Goal: Information Seeking & Learning: Compare options

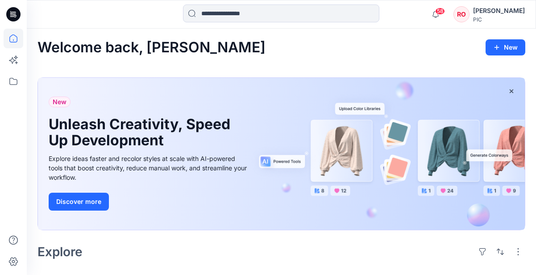
scroll to position [1192, 0]
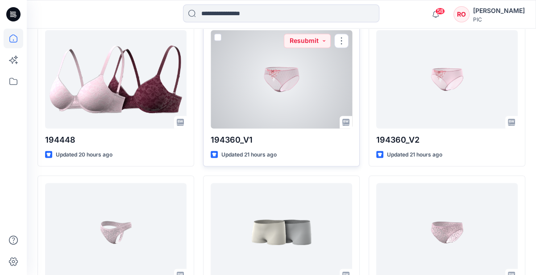
click at [303, 67] on div at bounding box center [282, 79] width 142 height 98
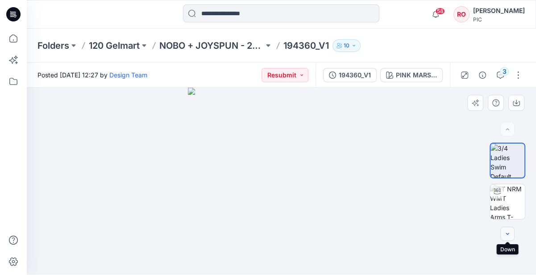
click at [505, 233] on icon "button" at bounding box center [507, 233] width 7 height 7
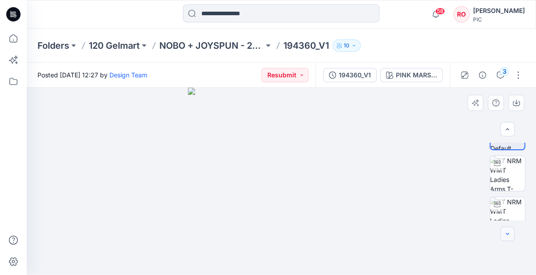
click at [505, 233] on icon "button" at bounding box center [507, 233] width 7 height 7
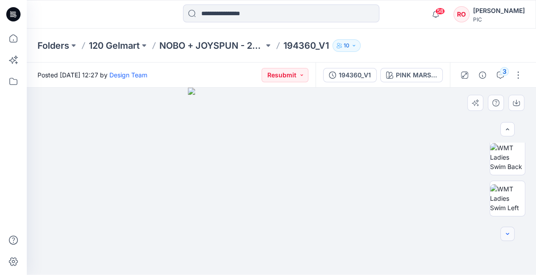
click at [505, 233] on icon "button" at bounding box center [507, 233] width 7 height 7
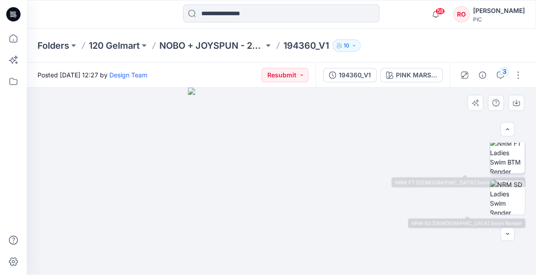
click at [501, 165] on img at bounding box center [507, 155] width 35 height 35
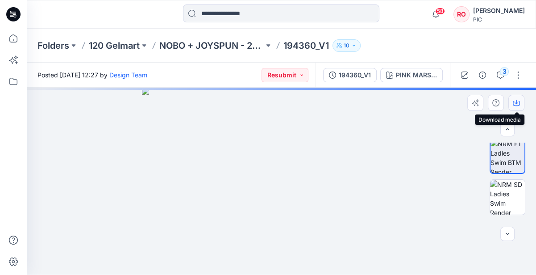
click at [513, 108] on button "button" at bounding box center [517, 103] width 16 height 16
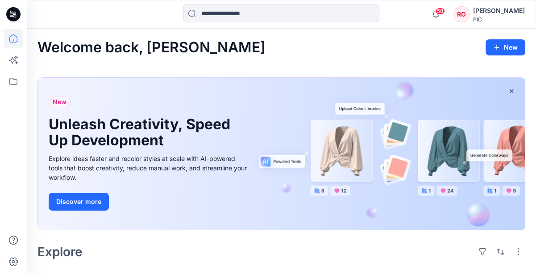
scroll to position [1192, 0]
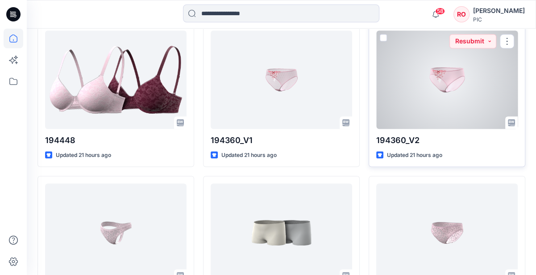
click at [418, 79] on div at bounding box center [448, 79] width 142 height 98
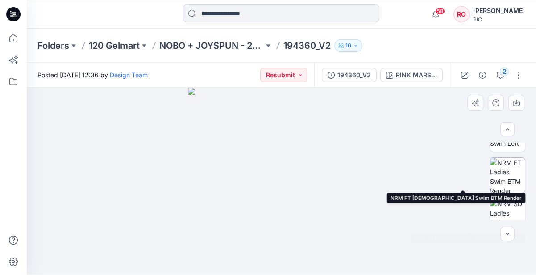
scroll to position [236, 0]
click at [498, 177] on img at bounding box center [507, 171] width 35 height 35
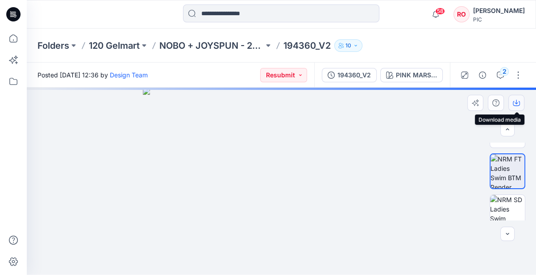
click at [513, 101] on button "button" at bounding box center [517, 103] width 16 height 16
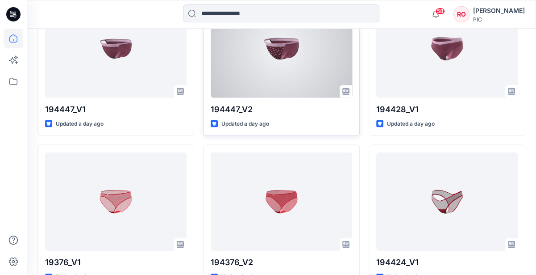
scroll to position [1542, 0]
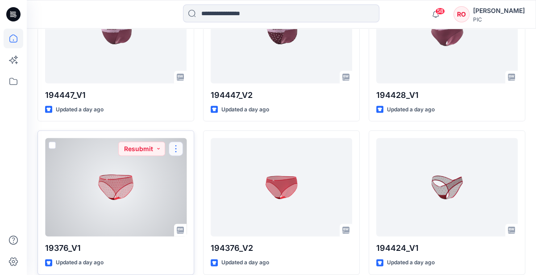
click at [177, 142] on button "button" at bounding box center [176, 149] width 14 height 14
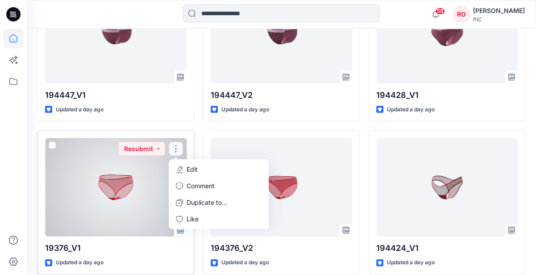
click at [148, 157] on div at bounding box center [116, 187] width 142 height 98
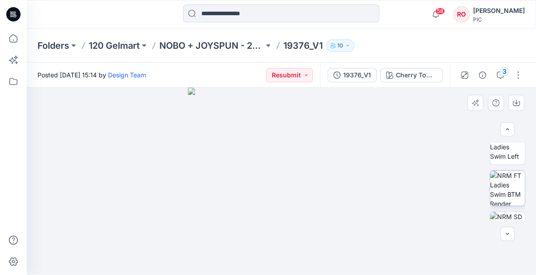
scroll to position [223, 0]
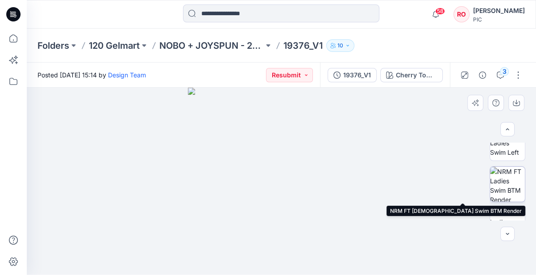
click at [504, 197] on img at bounding box center [507, 184] width 35 height 35
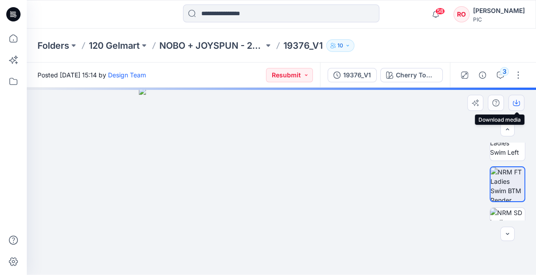
click at [515, 106] on button "button" at bounding box center [517, 103] width 16 height 16
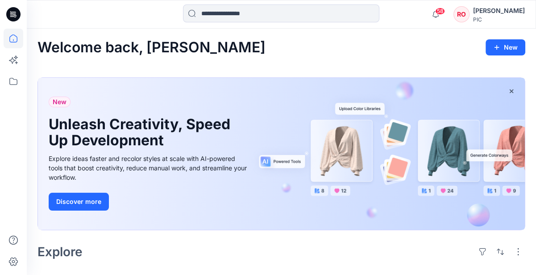
scroll to position [1542, 0]
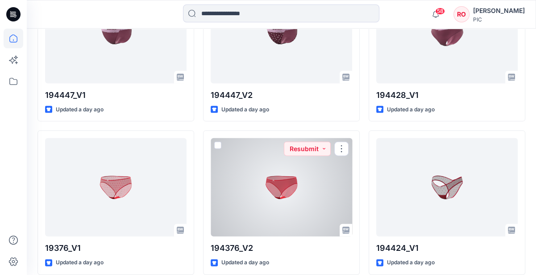
click at [316, 177] on div at bounding box center [282, 187] width 142 height 98
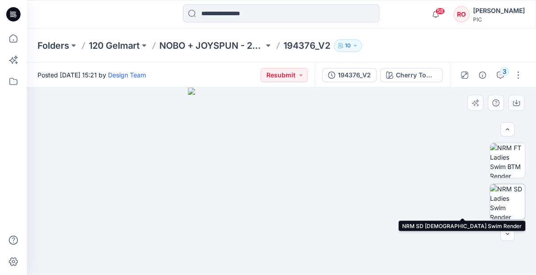
scroll to position [249, 0]
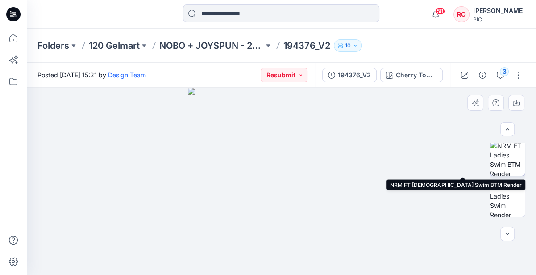
click at [501, 169] on img at bounding box center [507, 158] width 35 height 35
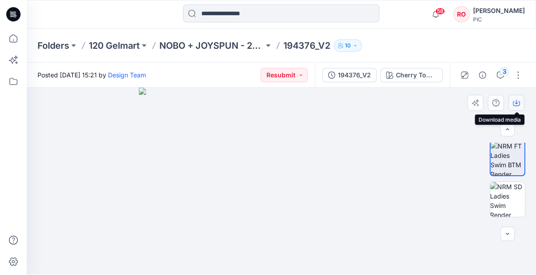
click at [515, 107] on button "button" at bounding box center [517, 103] width 16 height 16
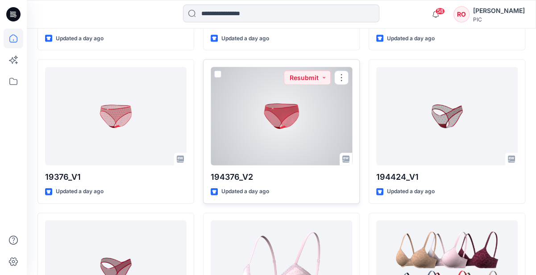
scroll to position [1617, 0]
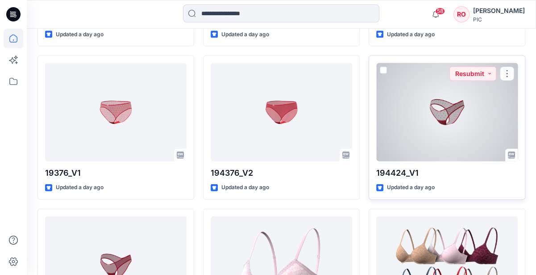
click at [453, 104] on div at bounding box center [448, 112] width 142 height 98
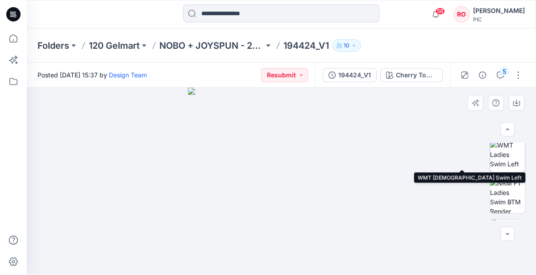
scroll to position [215, 0]
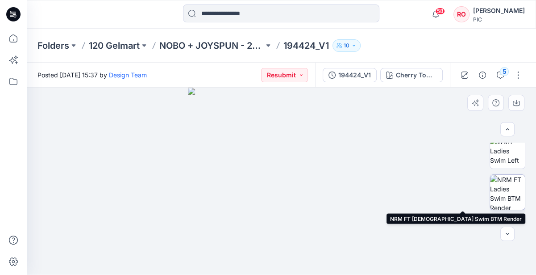
click at [511, 189] on img at bounding box center [507, 192] width 35 height 35
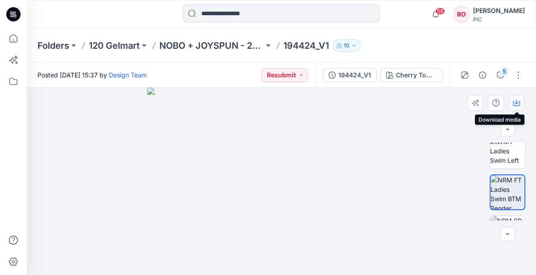
click at [520, 98] on button "button" at bounding box center [517, 103] width 16 height 16
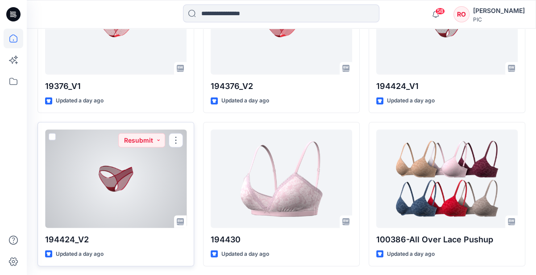
scroll to position [1713, 0]
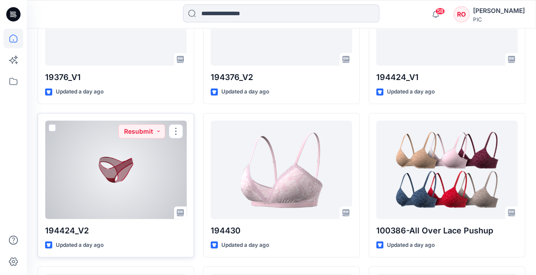
click at [170, 136] on div at bounding box center [116, 170] width 142 height 98
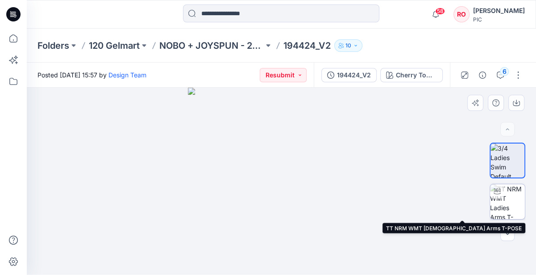
click at [517, 192] on img at bounding box center [507, 201] width 35 height 35
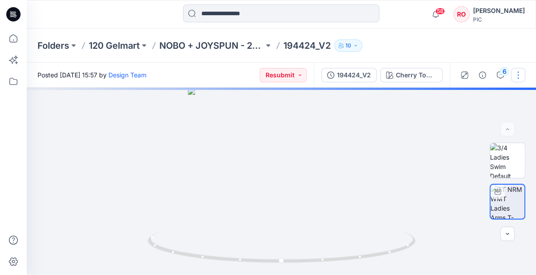
click at [518, 81] on button "button" at bounding box center [518, 75] width 14 height 14
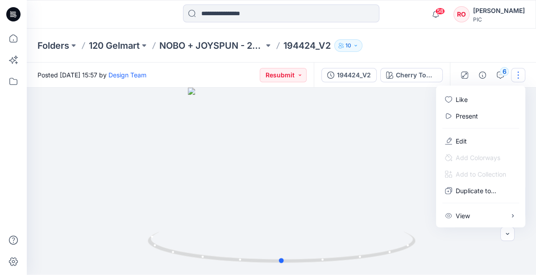
click at [409, 145] on div at bounding box center [282, 181] width 510 height 187
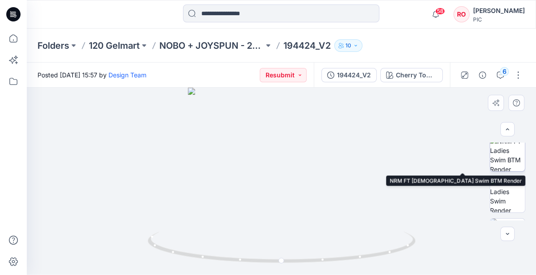
scroll to position [254, 0]
click at [502, 163] on img at bounding box center [507, 153] width 35 height 35
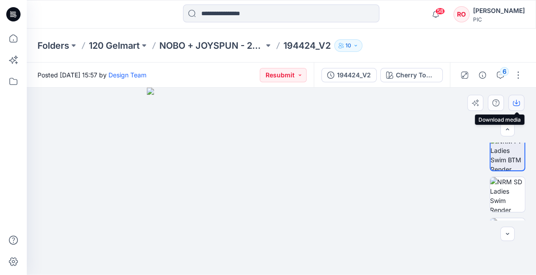
click at [514, 104] on icon "button" at bounding box center [516, 102] width 7 height 7
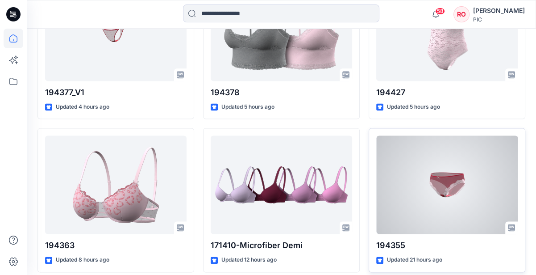
scroll to position [937, 0]
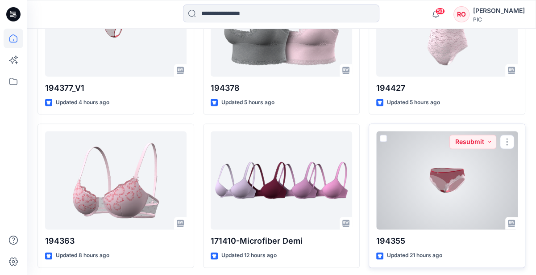
click at [471, 158] on div at bounding box center [448, 180] width 142 height 98
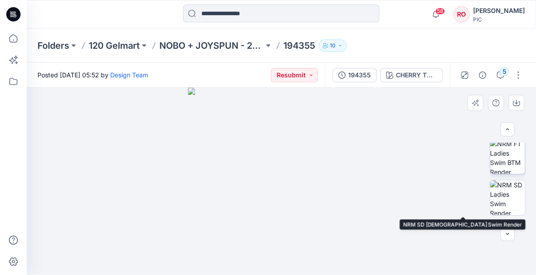
scroll to position [252, 0]
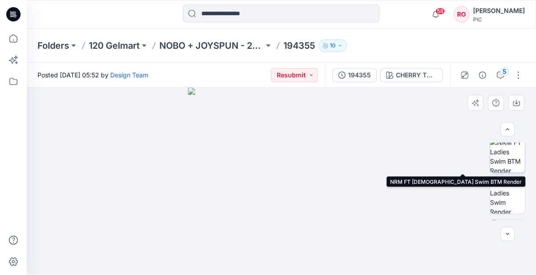
click at [505, 163] on img at bounding box center [507, 155] width 35 height 35
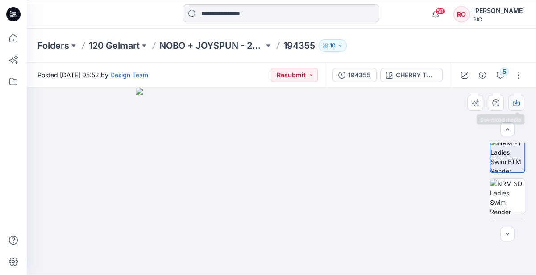
click at [514, 100] on icon "button" at bounding box center [516, 102] width 7 height 7
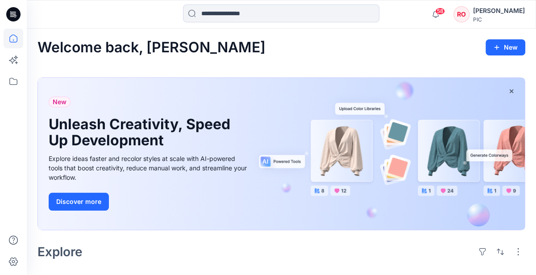
scroll to position [937, 0]
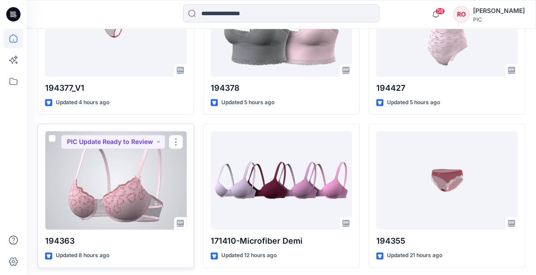
click at [132, 167] on div at bounding box center [116, 180] width 142 height 98
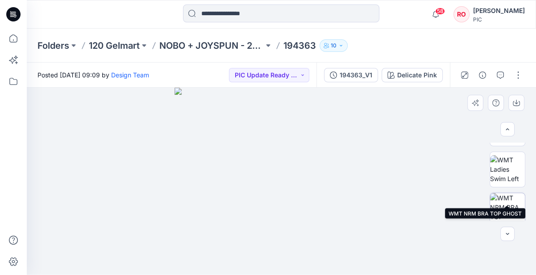
scroll to position [239, 0]
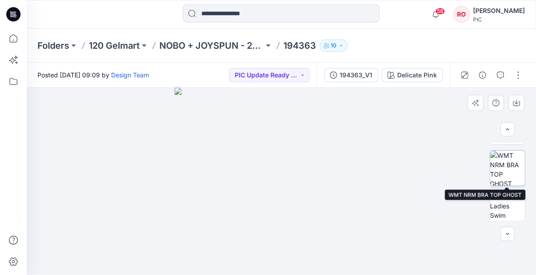
click at [506, 176] on img at bounding box center [507, 168] width 35 height 35
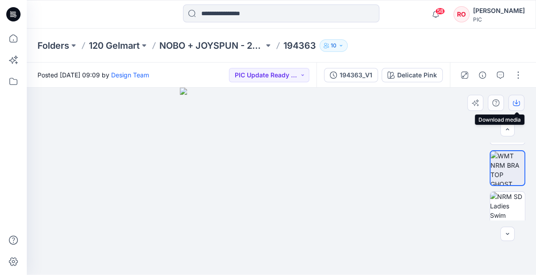
click at [519, 102] on icon "button" at bounding box center [516, 103] width 7 height 5
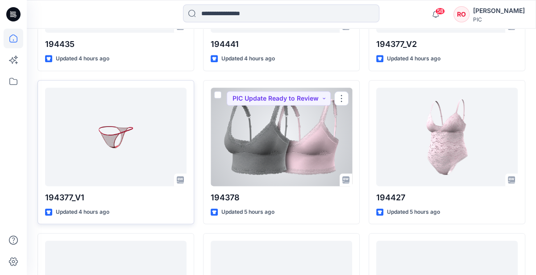
scroll to position [827, 0]
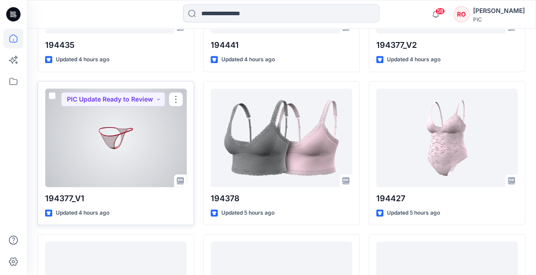
click at [136, 123] on div at bounding box center [116, 137] width 142 height 98
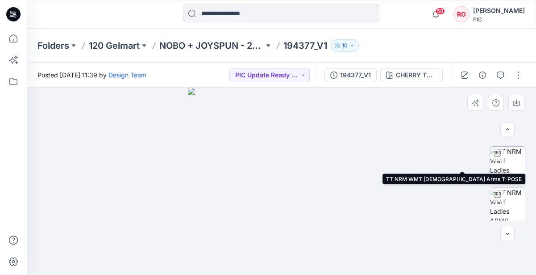
scroll to position [83, 0]
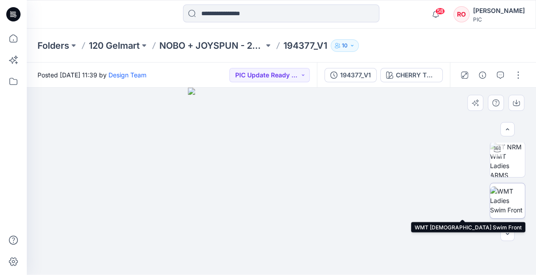
click at [511, 196] on img at bounding box center [507, 200] width 35 height 28
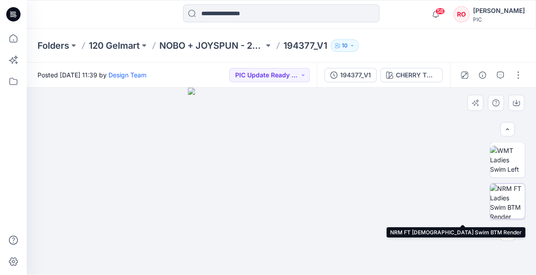
scroll to position [201, 0]
click at [506, 192] on img at bounding box center [507, 206] width 35 height 35
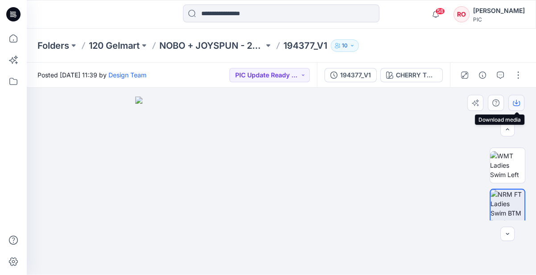
click at [520, 105] on icon "button" at bounding box center [516, 103] width 7 height 5
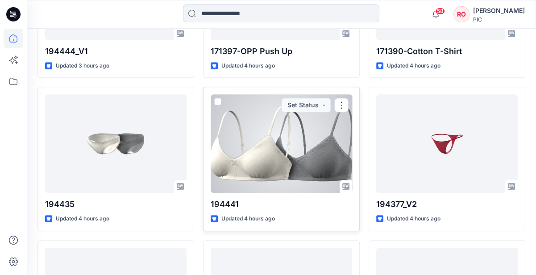
scroll to position [667, 0]
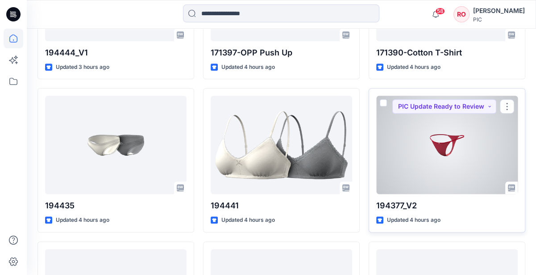
click at [421, 121] on div at bounding box center [448, 145] width 142 height 98
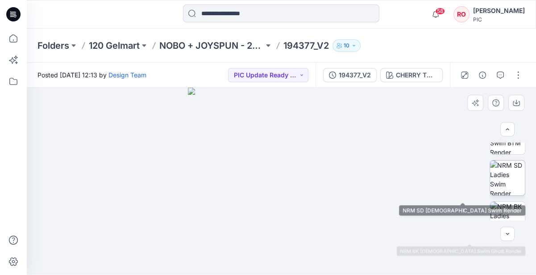
scroll to position [260, 0]
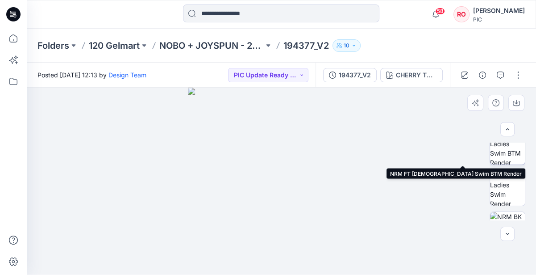
click at [501, 152] on img at bounding box center [507, 147] width 35 height 35
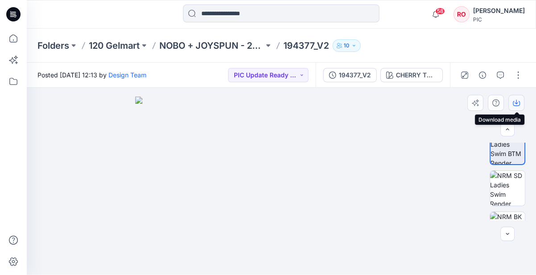
click at [518, 104] on icon "button" at bounding box center [516, 102] width 7 height 7
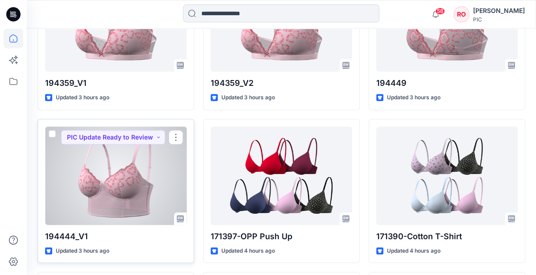
scroll to position [491, 0]
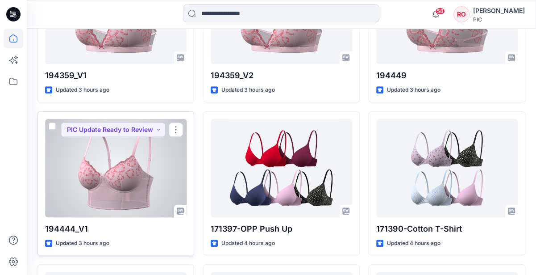
click at [164, 172] on div at bounding box center [116, 168] width 142 height 98
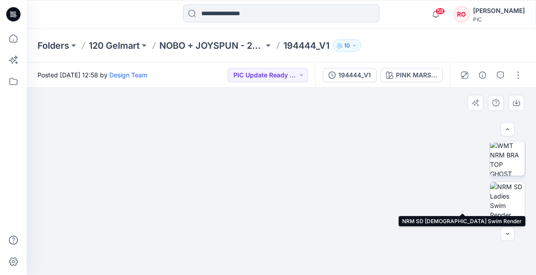
scroll to position [288, 0]
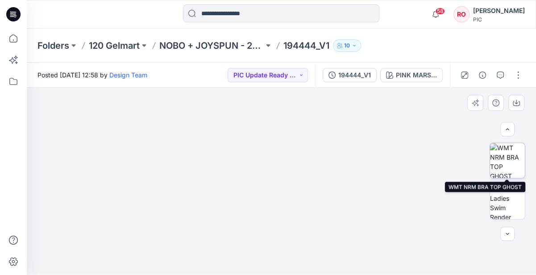
click at [504, 166] on img at bounding box center [507, 160] width 35 height 35
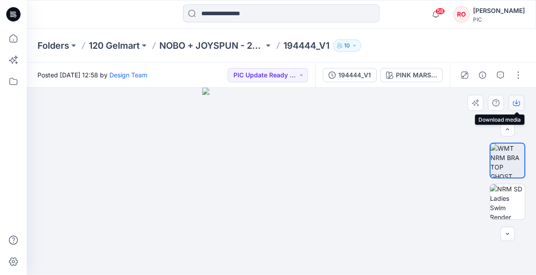
click at [519, 100] on icon "button" at bounding box center [516, 102] width 7 height 7
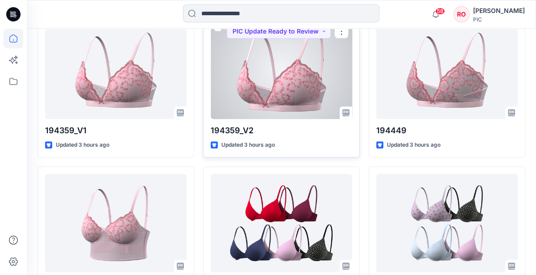
scroll to position [433, 0]
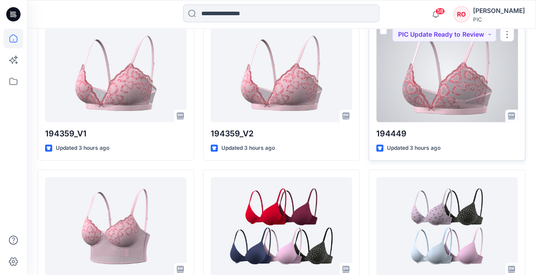
click at [436, 88] on div at bounding box center [448, 73] width 142 height 98
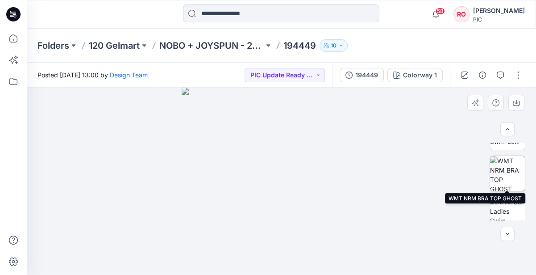
scroll to position [235, 0]
click at [506, 184] on img at bounding box center [507, 171] width 35 height 35
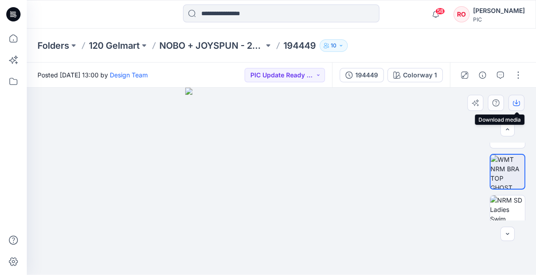
click at [516, 107] on button "button" at bounding box center [517, 103] width 16 height 16
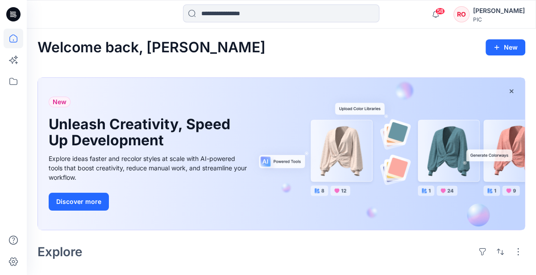
scroll to position [433, 0]
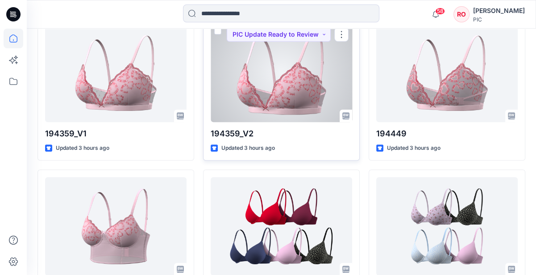
click at [322, 66] on div at bounding box center [282, 73] width 142 height 98
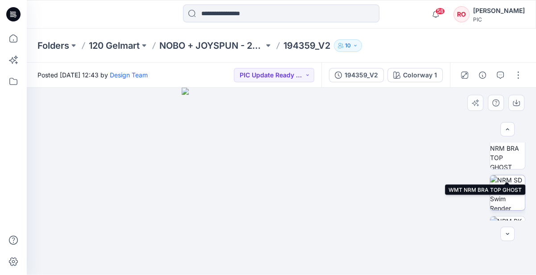
scroll to position [257, 0]
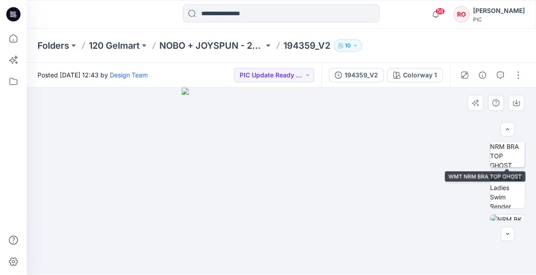
click at [505, 154] on img at bounding box center [507, 149] width 35 height 35
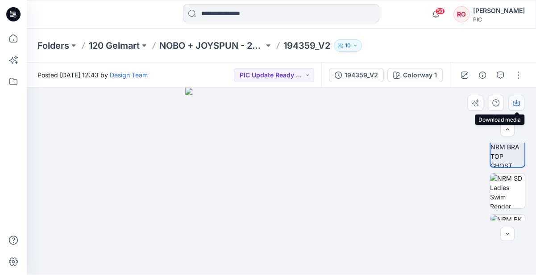
click at [515, 101] on icon "button" at bounding box center [516, 102] width 7 height 7
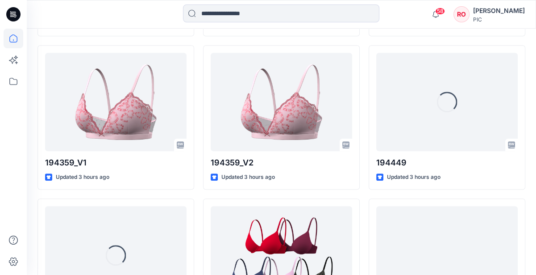
scroll to position [372, 0]
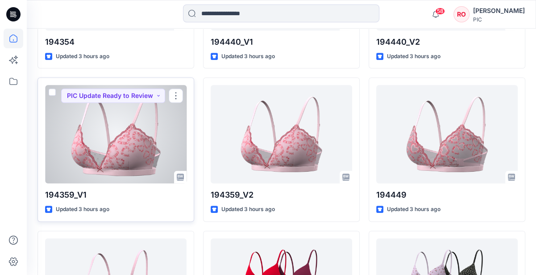
click at [160, 105] on div at bounding box center [116, 134] width 142 height 98
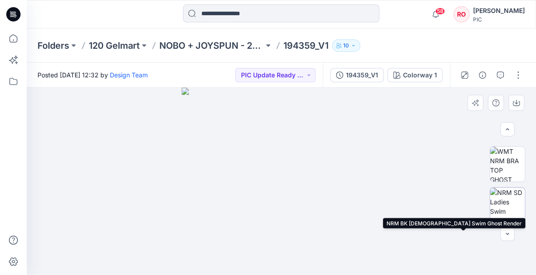
scroll to position [240, 0]
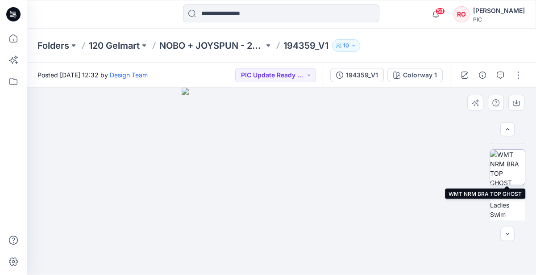
click at [505, 179] on img at bounding box center [507, 167] width 35 height 35
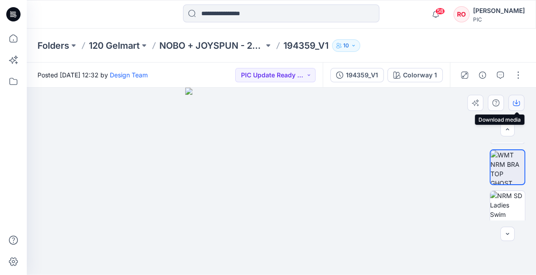
click at [514, 103] on icon "button" at bounding box center [516, 102] width 7 height 7
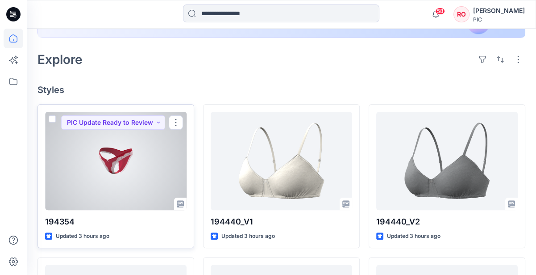
scroll to position [192, 0]
click at [166, 150] on div at bounding box center [116, 161] width 142 height 98
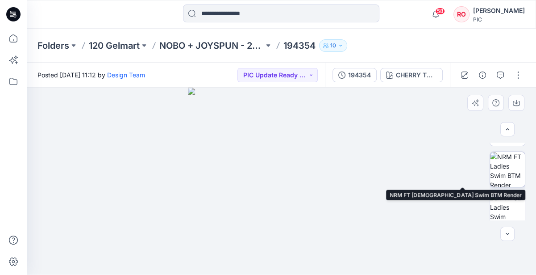
scroll to position [237, 0]
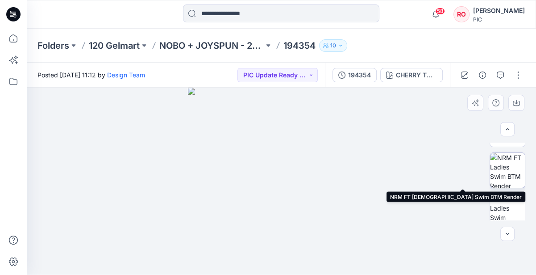
click at [505, 176] on img at bounding box center [507, 170] width 35 height 35
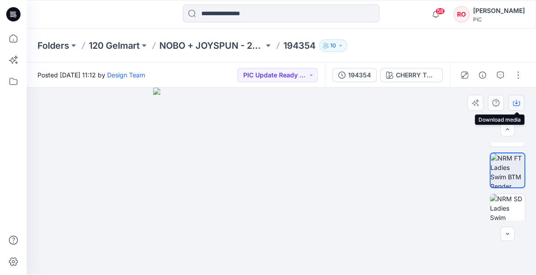
click at [517, 107] on button "button" at bounding box center [517, 103] width 16 height 16
click at [517, 105] on icon "button" at bounding box center [516, 102] width 7 height 7
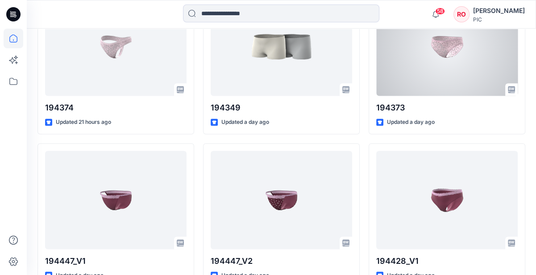
scroll to position [1386, 0]
